Goal: Transaction & Acquisition: Subscribe to service/newsletter

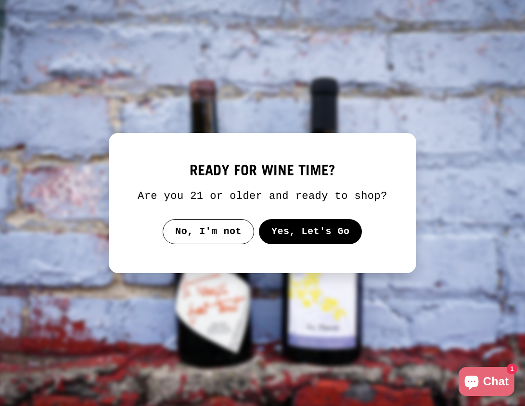
click at [297, 236] on button "Yes, Let's Go" at bounding box center [310, 231] width 103 height 25
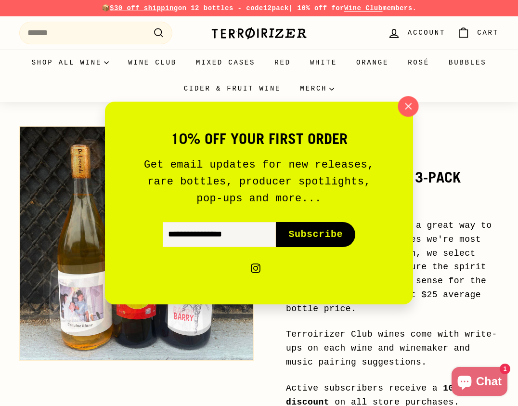
click at [406, 101] on icon "button" at bounding box center [408, 106] width 14 height 14
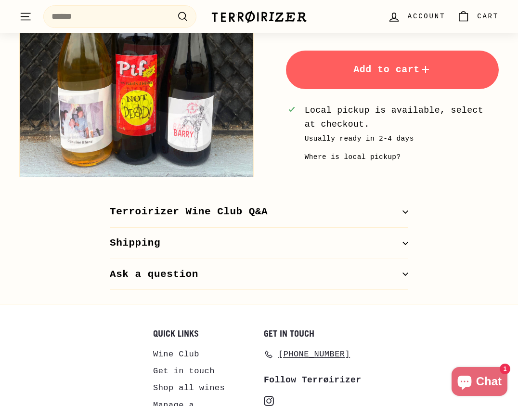
scroll to position [523, 0]
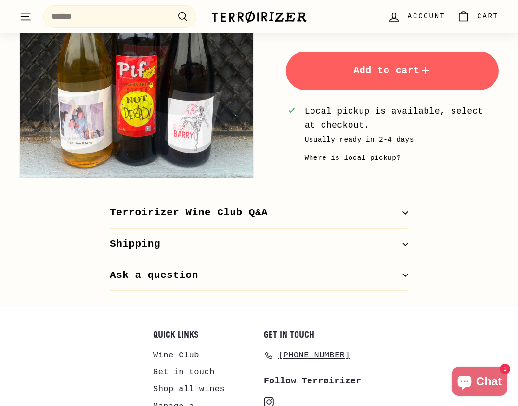
click at [405, 210] on icon "button" at bounding box center [405, 213] width 6 height 6
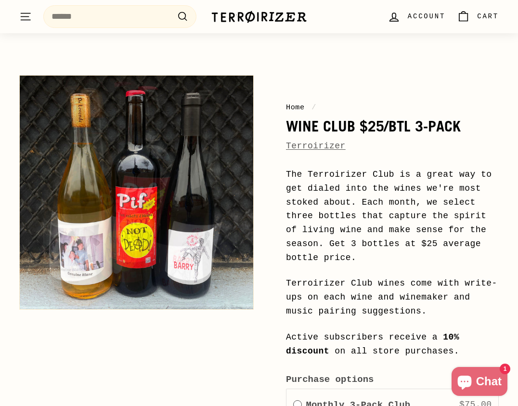
scroll to position [0, 0]
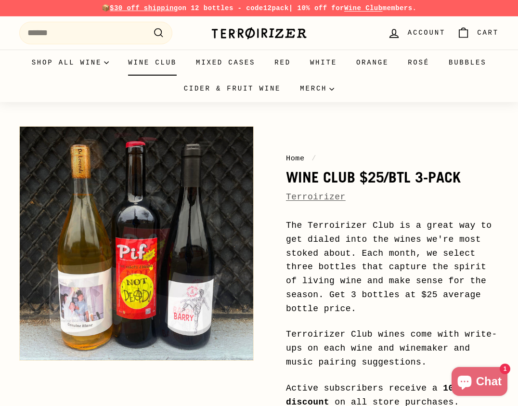
click at [178, 60] on link "Wine Club" at bounding box center [152, 63] width 68 height 26
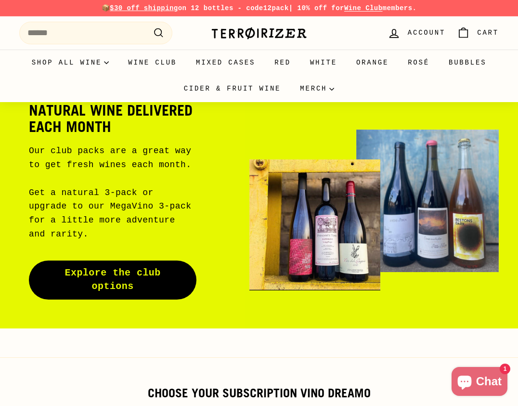
click at [161, 285] on link "Explore the club options" at bounding box center [112, 279] width 167 height 39
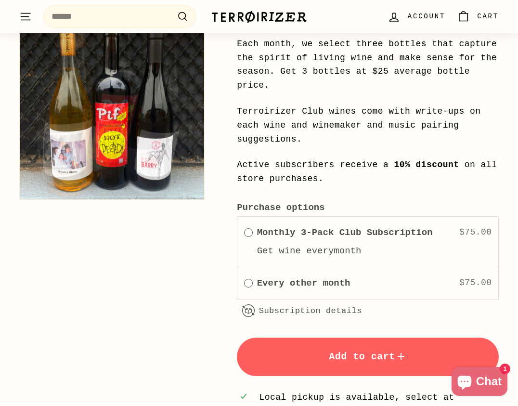
scroll to position [633, 0]
